Goal: Task Accomplishment & Management: Manage account settings

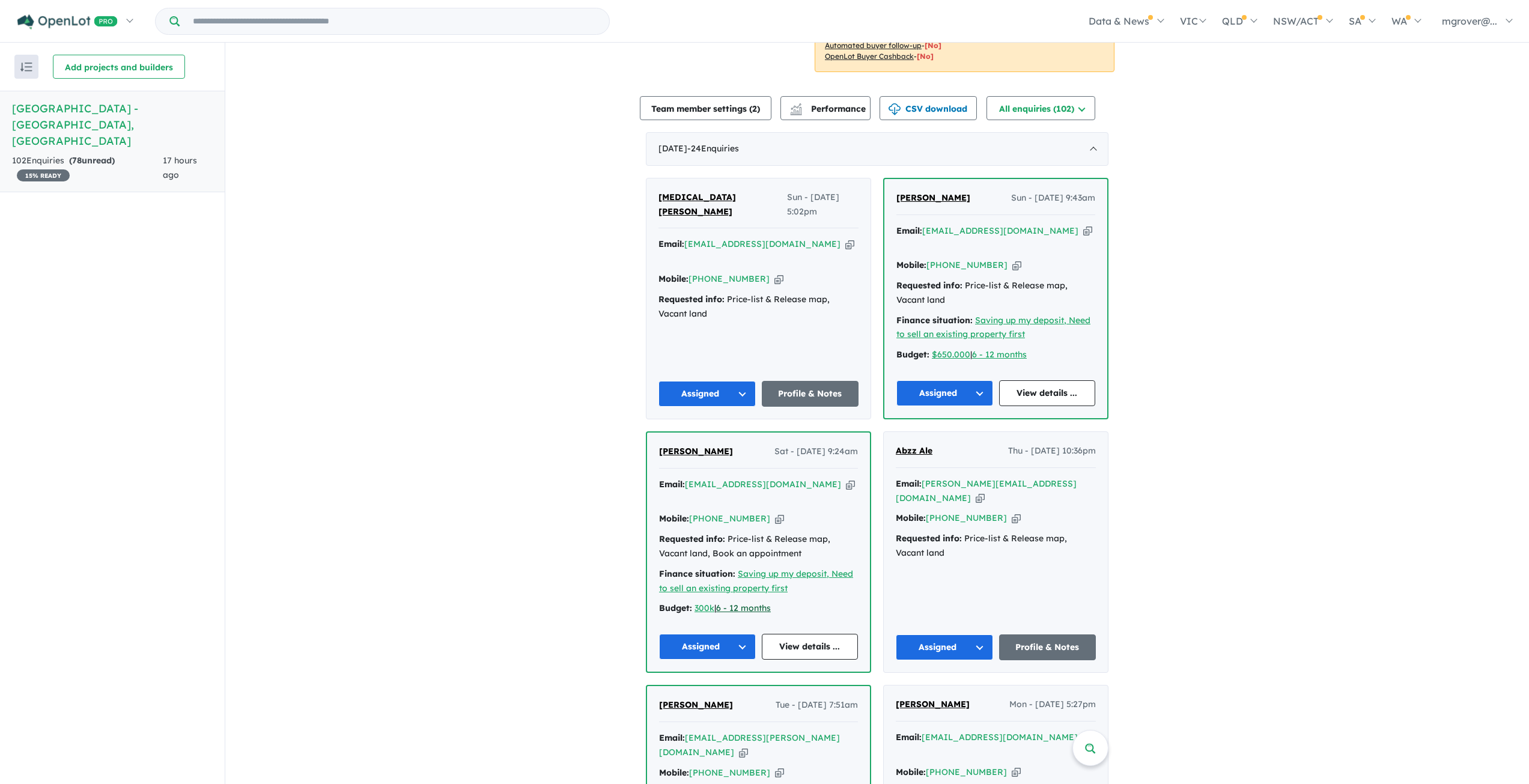
scroll to position [301, 0]
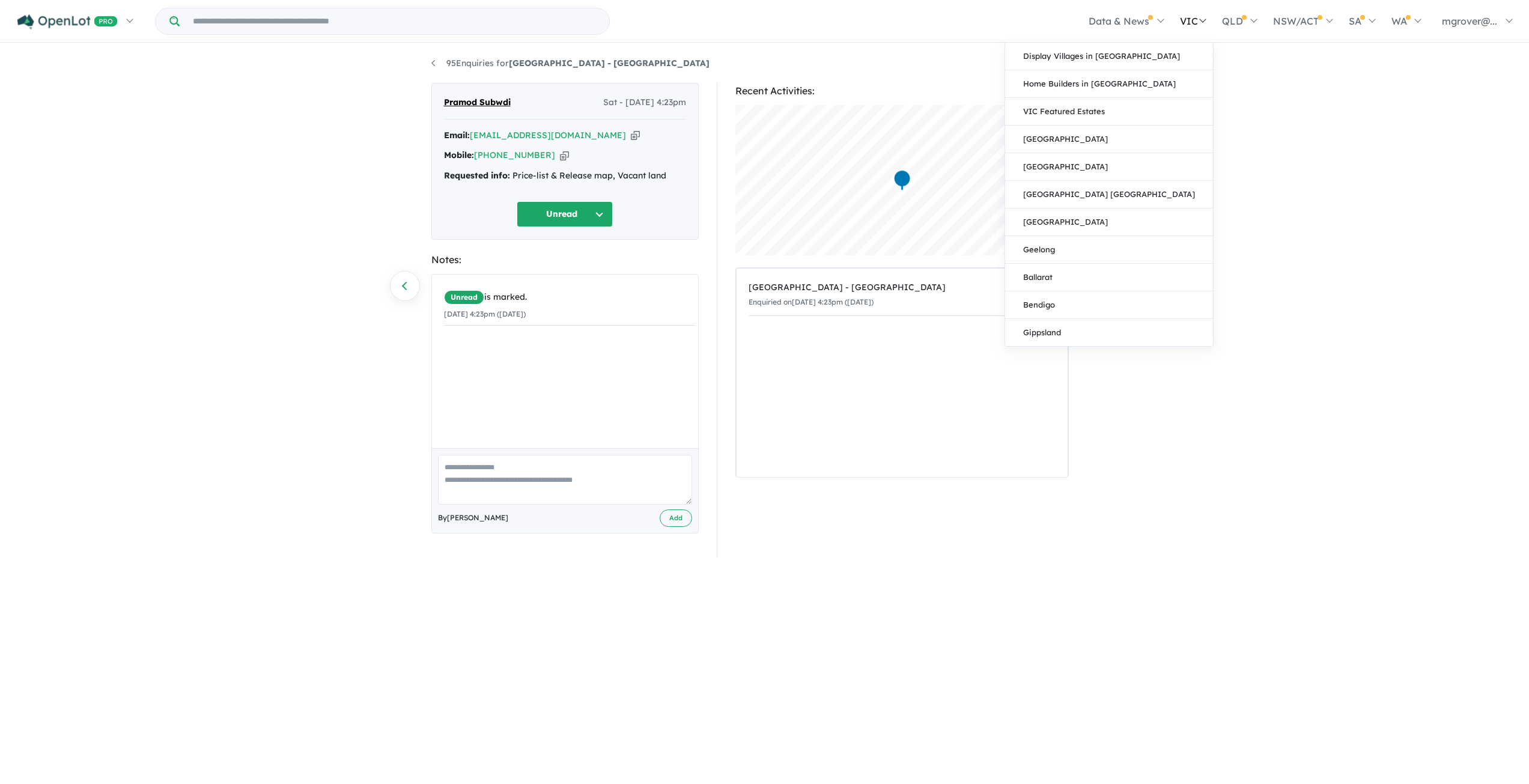
click at [1183, 17] on link "VIC" at bounding box center [1192, 21] width 42 height 42
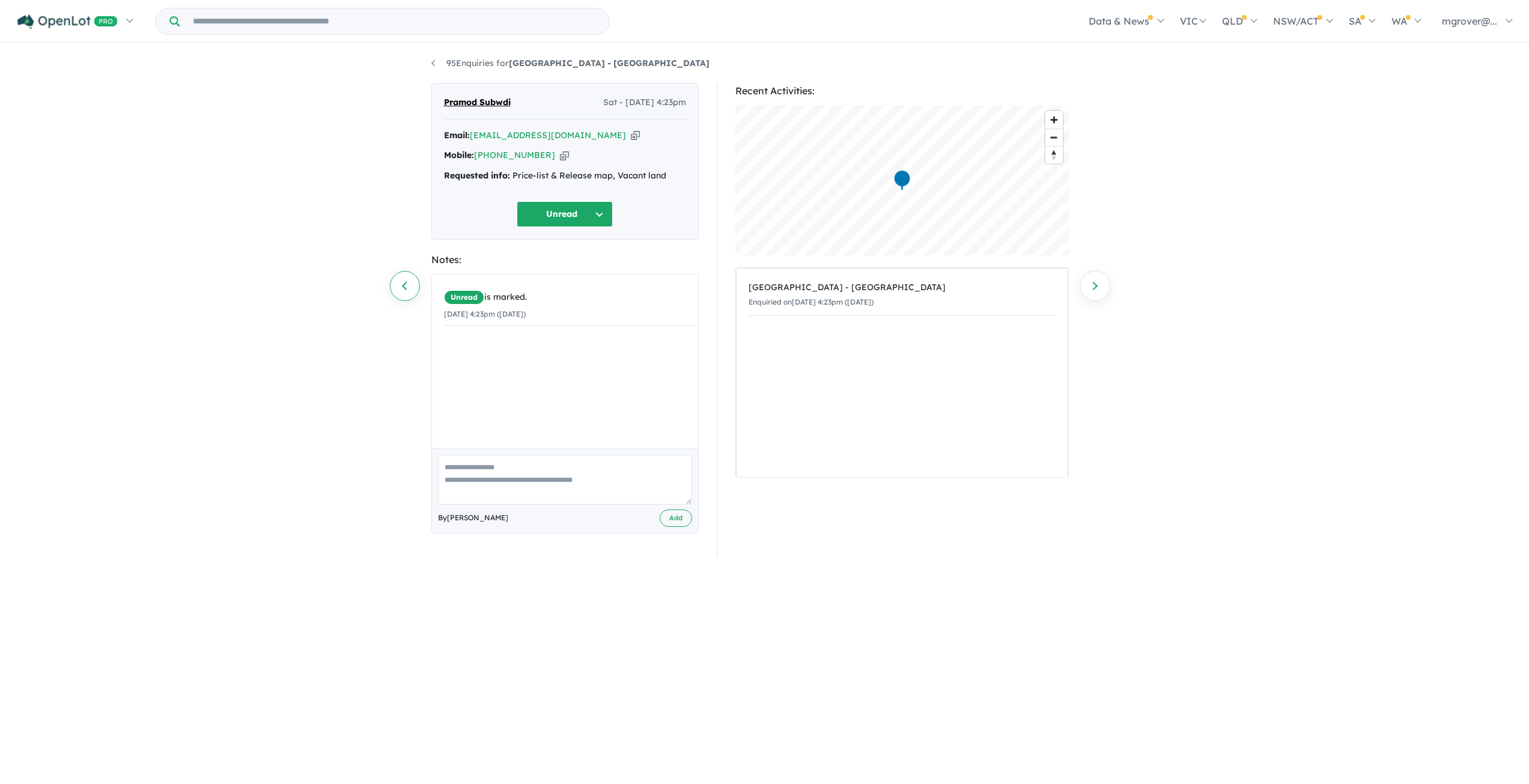
click at [411, 285] on link "Previous enquiry" at bounding box center [405, 286] width 30 height 30
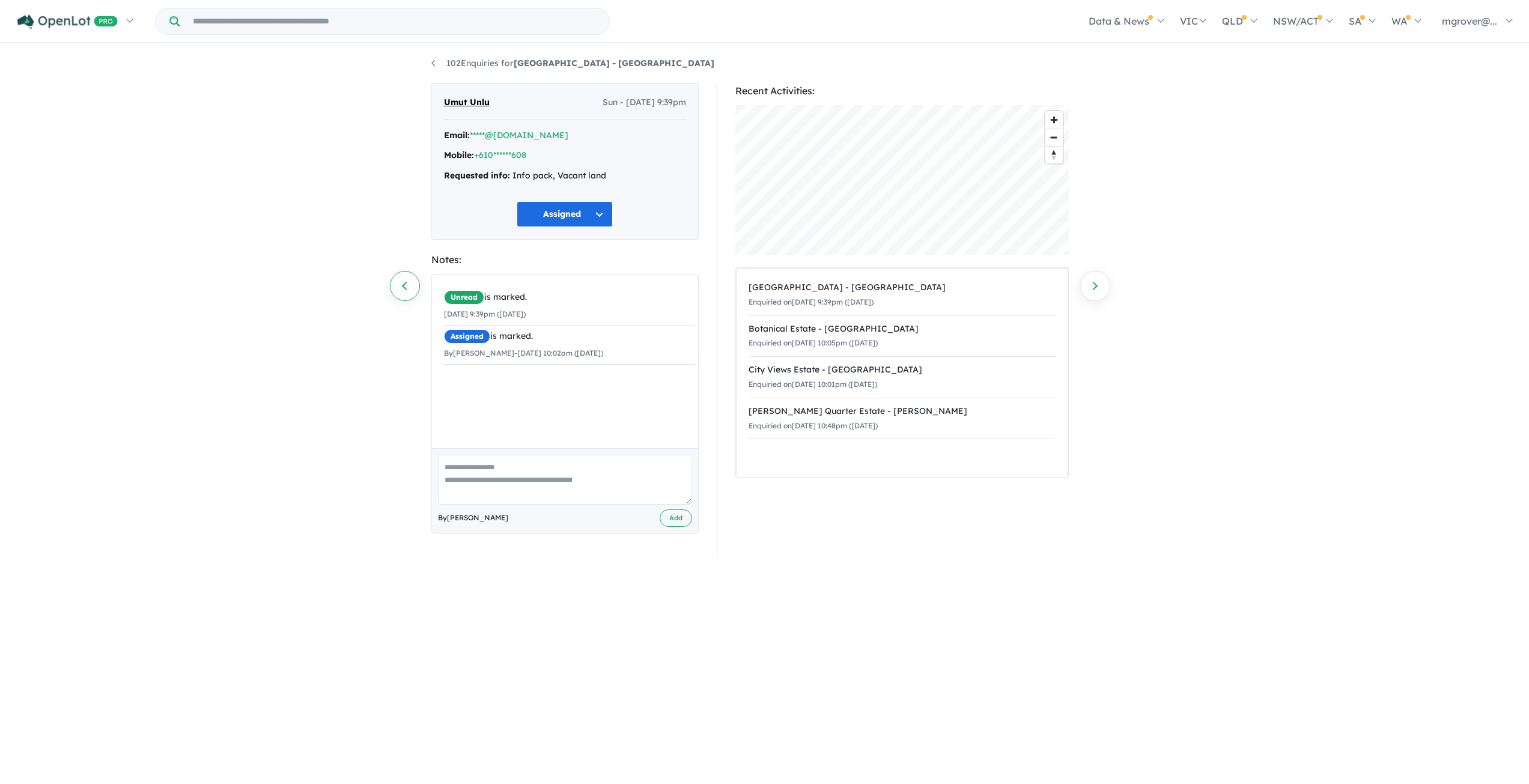
click at [407, 283] on link "Previous enquiry" at bounding box center [405, 286] width 30 height 30
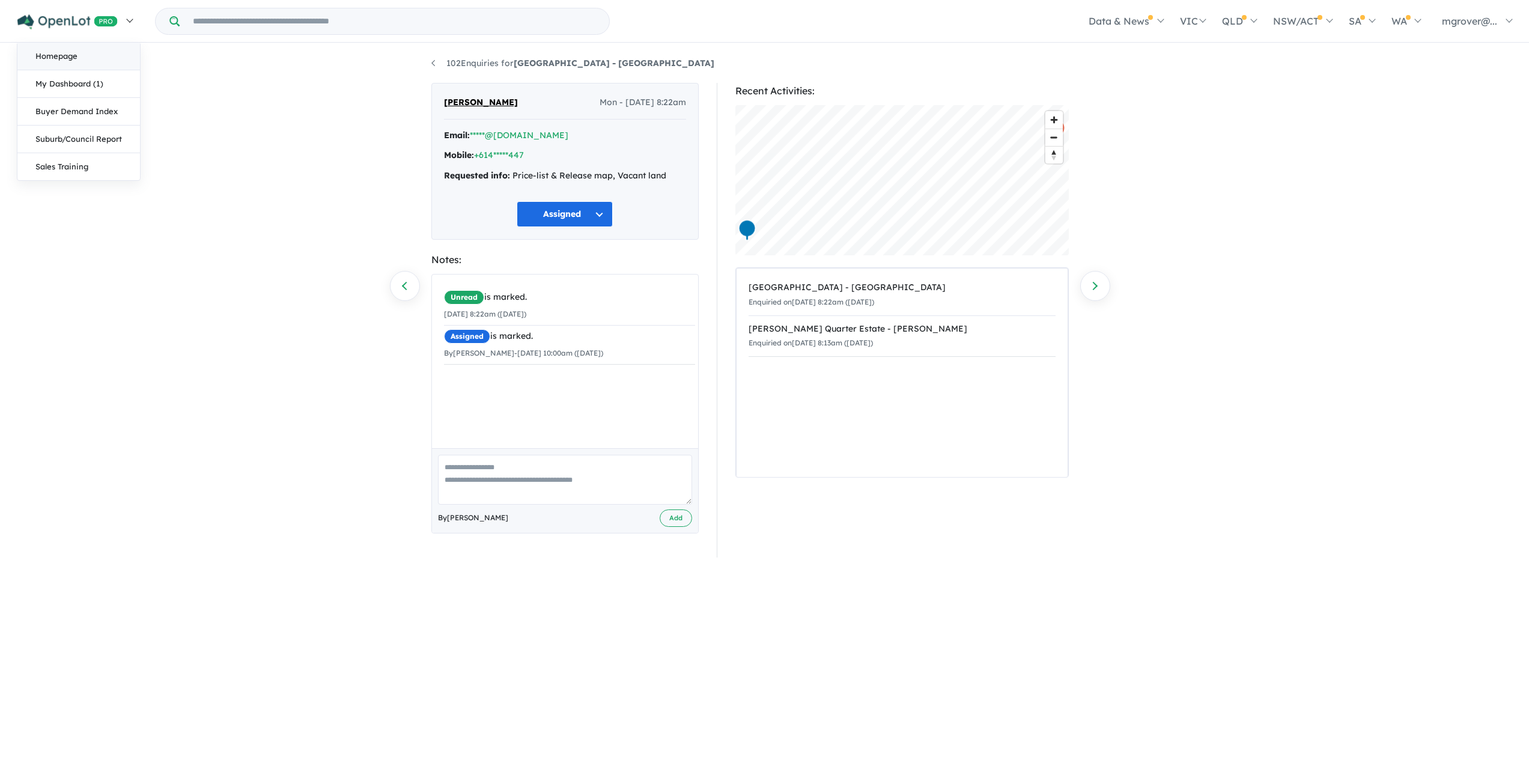
click at [76, 54] on link "Homepage" at bounding box center [78, 56] width 122 height 28
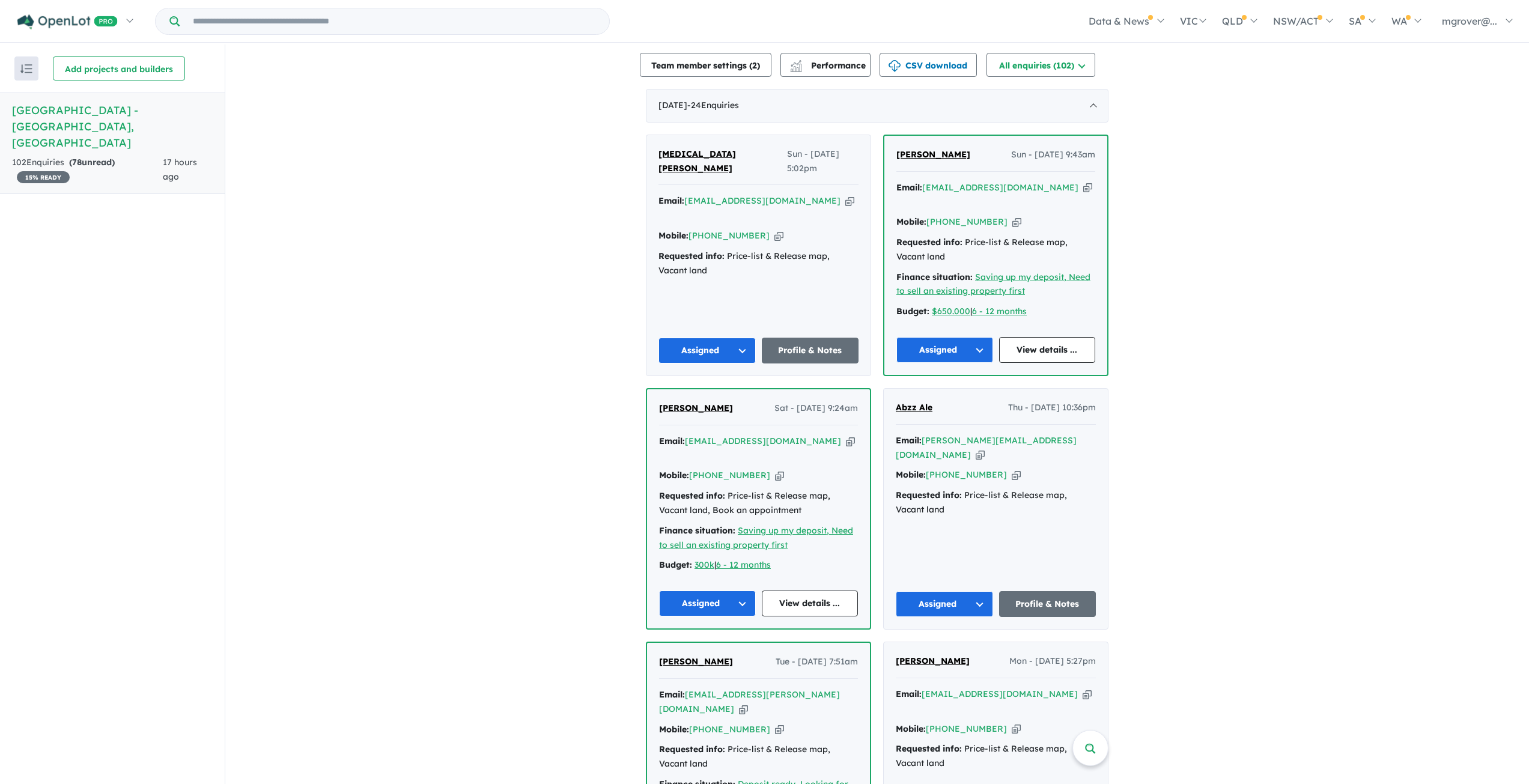
scroll to position [301, 0]
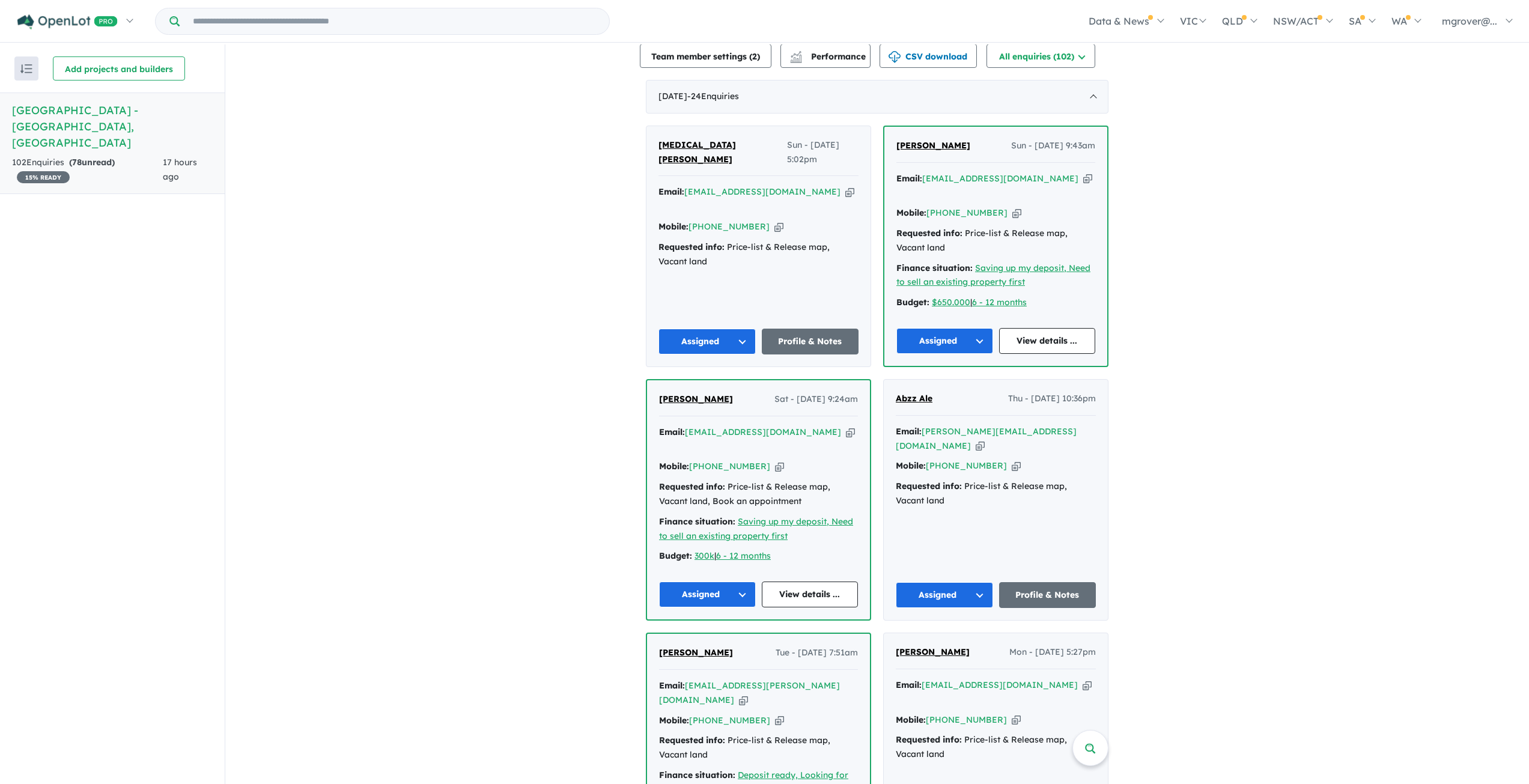
drag, startPoint x: 419, startPoint y: 534, endPoint x: 438, endPoint y: 560, distance: 32.2
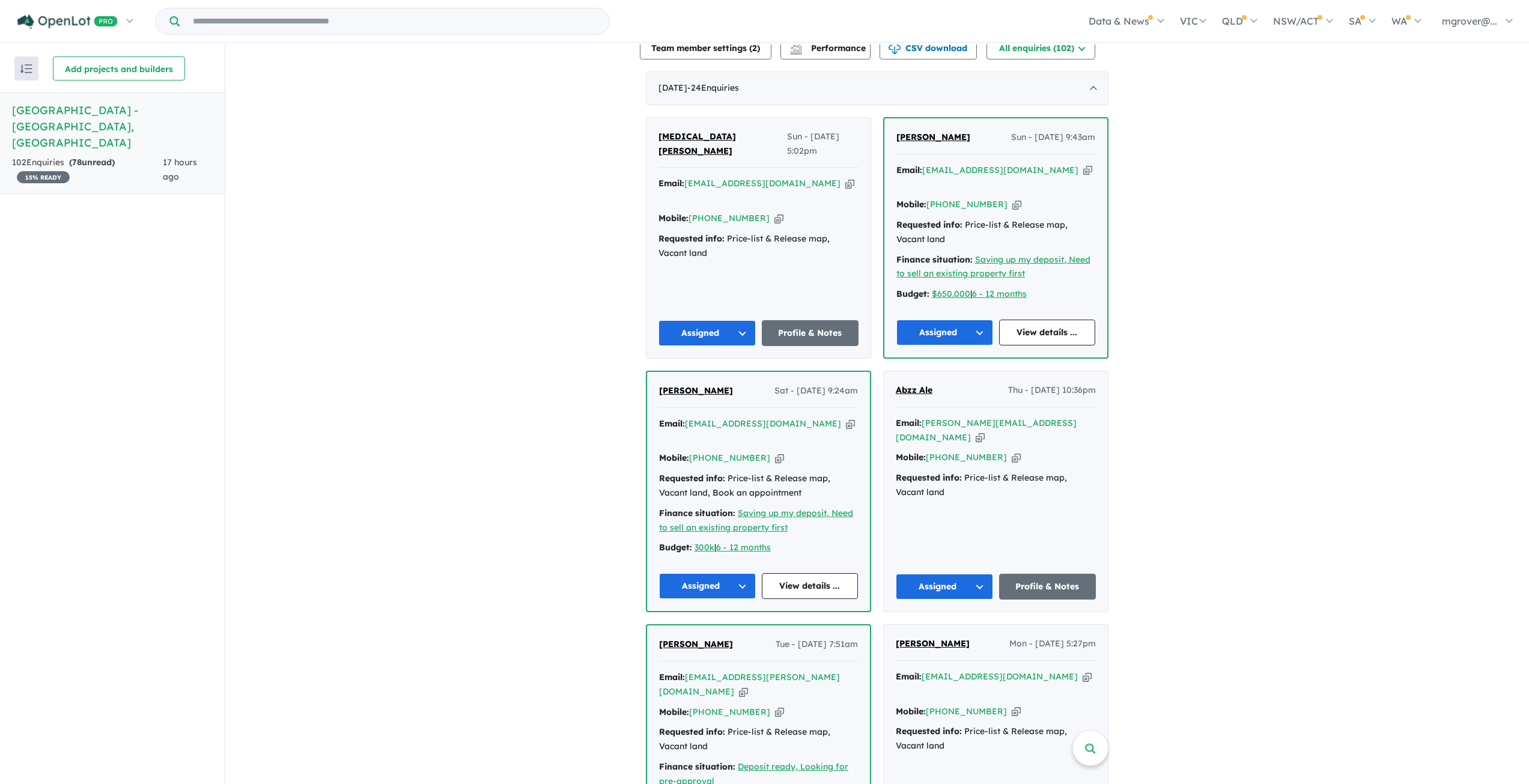
scroll to position [0, 0]
